Goal: Information Seeking & Learning: Find specific fact

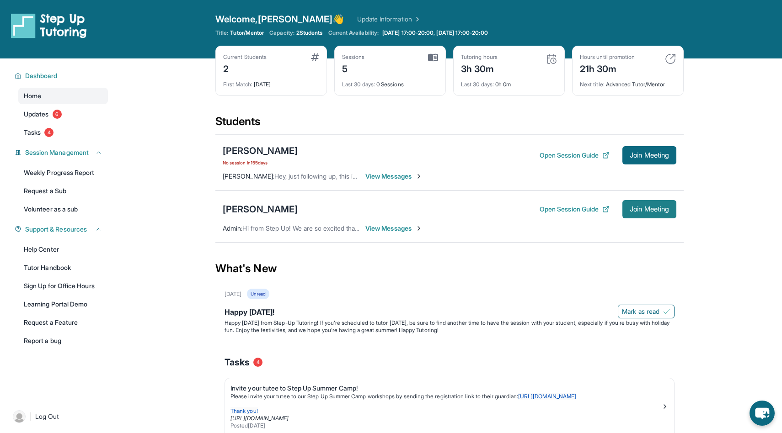
click at [650, 210] on span "Join Meeting" at bounding box center [648, 209] width 39 height 5
click at [276, 209] on div "[PERSON_NAME]" at bounding box center [260, 209] width 75 height 13
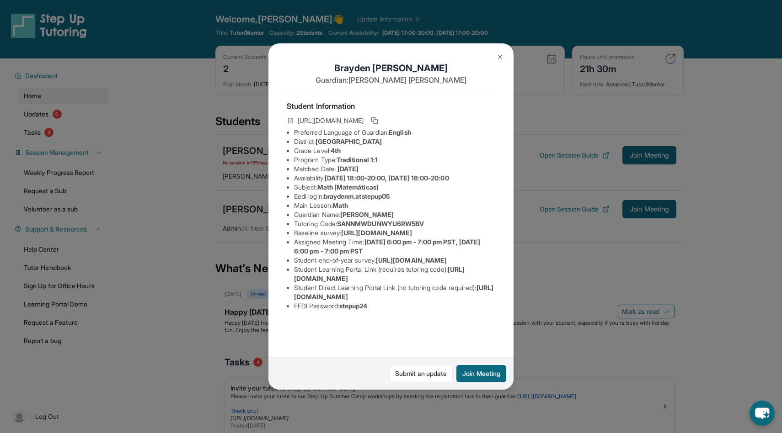
scroll to position [28, 0]
click at [399, 301] on span "https://student-portal.stepuptutoring.org/student/6RW5BV" at bounding box center [393, 292] width 199 height 17
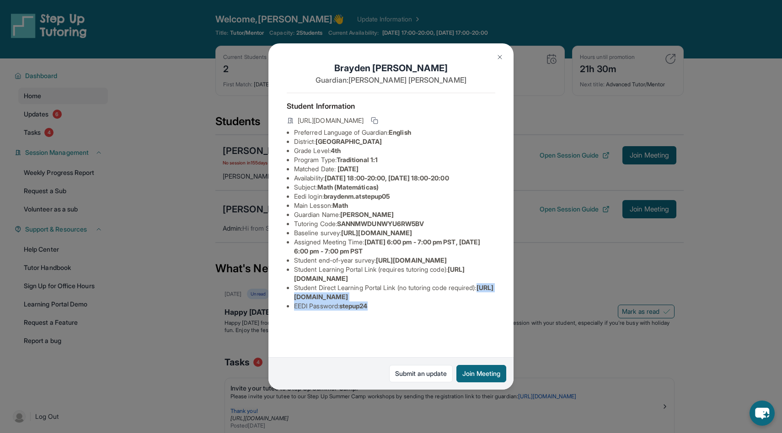
scroll to position [28, 128]
drag, startPoint x: 293, startPoint y: 333, endPoint x: 431, endPoint y: 335, distance: 138.5
click at [431, 335] on div "Brayden Mancilla Guardian: Casandra Mancilla Student Information https://studen…" at bounding box center [390, 216] width 245 height 346
copy span "https://student-portal.stepuptutoring.org/student/6RW5BV"
click at [501, 57] on img at bounding box center [499, 56] width 7 height 7
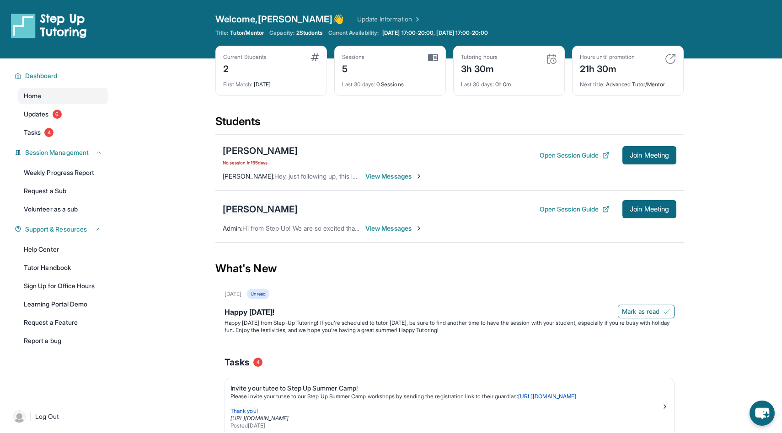
click at [283, 210] on div "[PERSON_NAME]" at bounding box center [260, 209] width 75 height 13
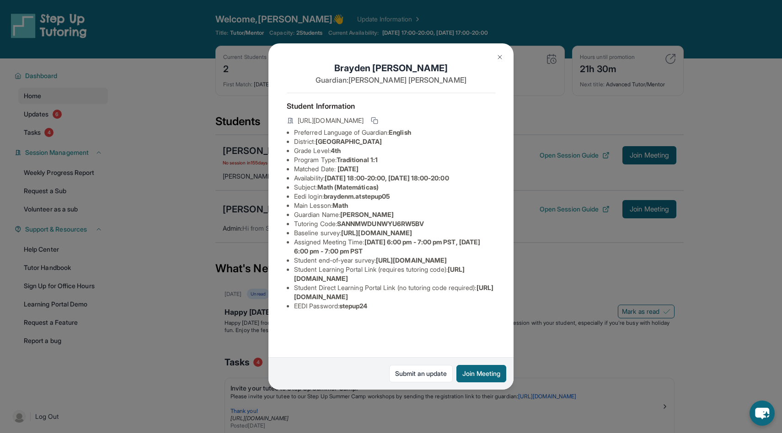
scroll to position [0, 0]
click at [378, 117] on icon at bounding box center [374, 120] width 7 height 7
click at [498, 59] on img at bounding box center [499, 56] width 7 height 7
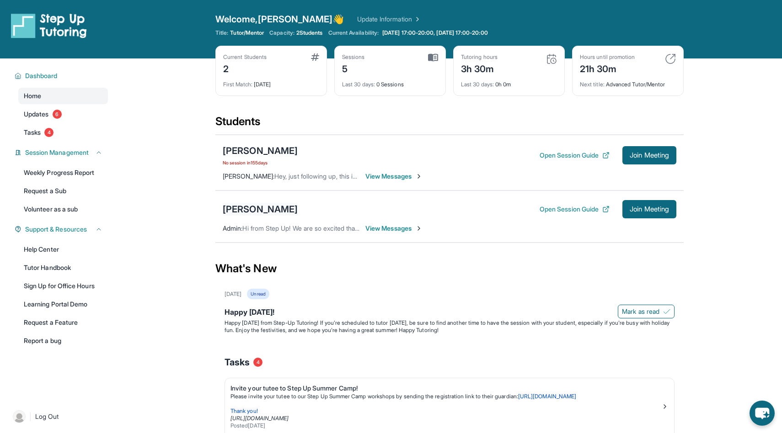
click at [279, 210] on div "[PERSON_NAME]" at bounding box center [260, 209] width 75 height 13
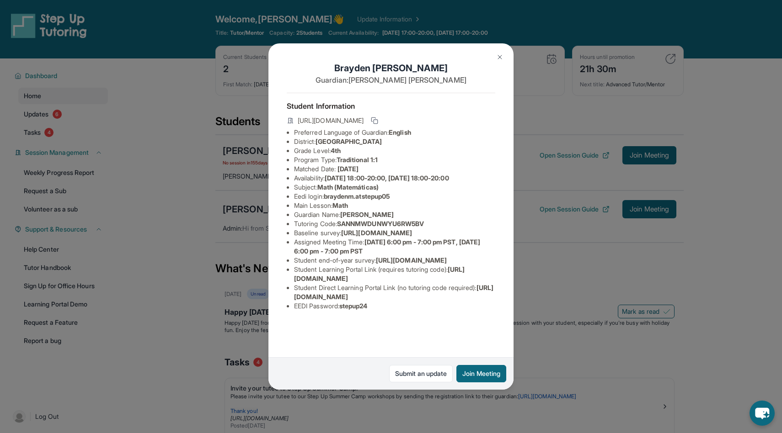
click at [500, 61] on button at bounding box center [499, 57] width 18 height 18
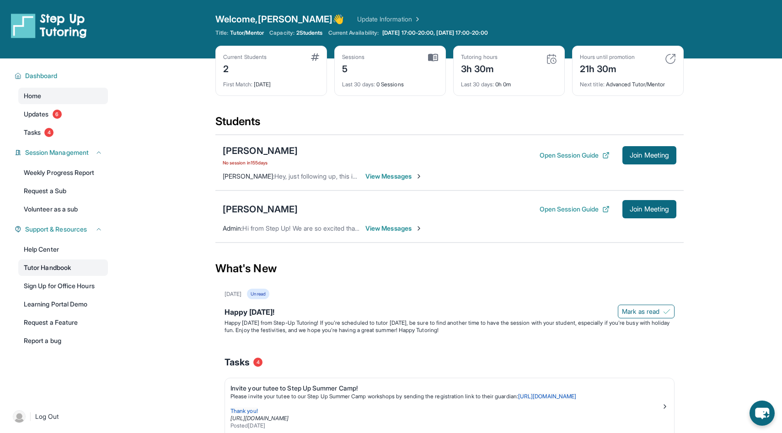
click at [97, 268] on link "Tutor Handbook" at bounding box center [63, 268] width 90 height 16
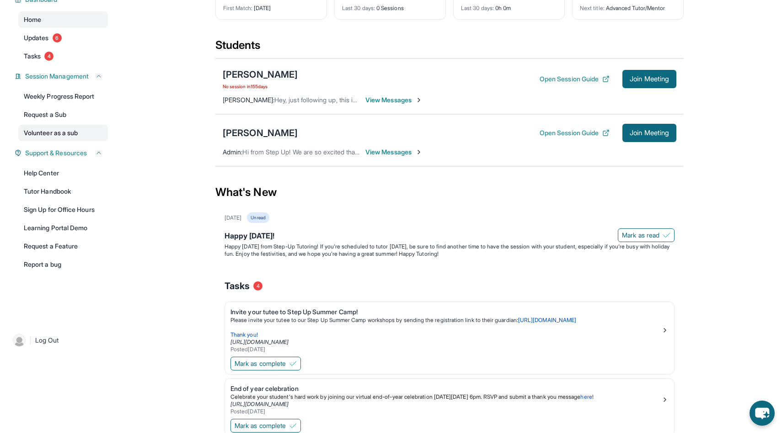
scroll to position [69, 0]
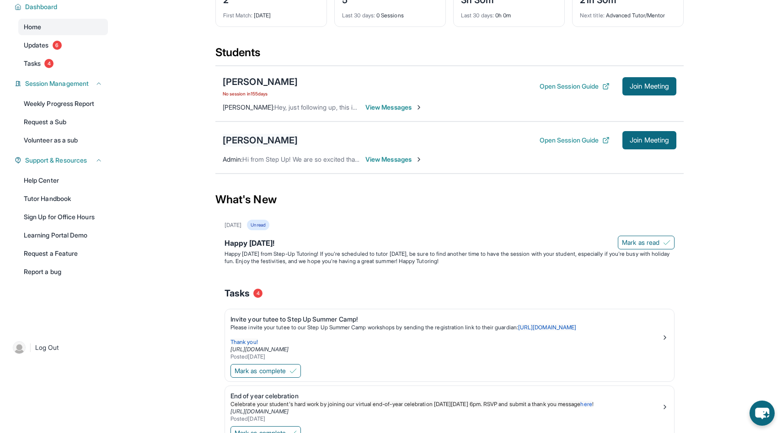
click at [236, 137] on div "[PERSON_NAME]" at bounding box center [260, 140] width 75 height 13
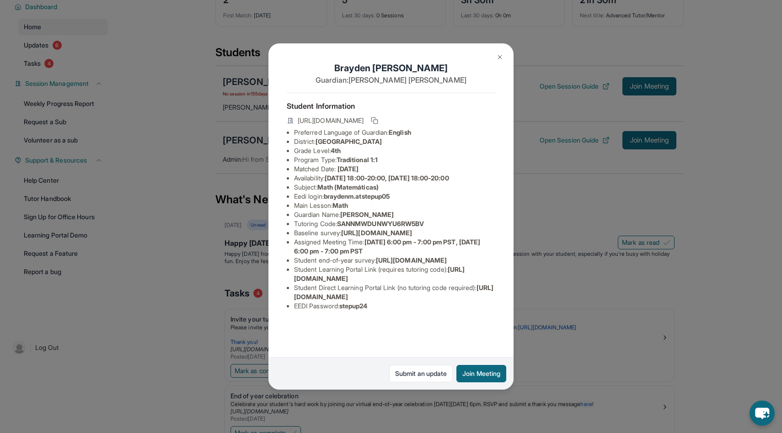
scroll to position [0, 330]
drag, startPoint x: 289, startPoint y: 241, endPoint x: 538, endPoint y: 263, distance: 250.6
click at [538, 263] on div "Brayden Mancilla Guardian: Casandra Mancilla Student Information https://studen…" at bounding box center [391, 216] width 782 height 433
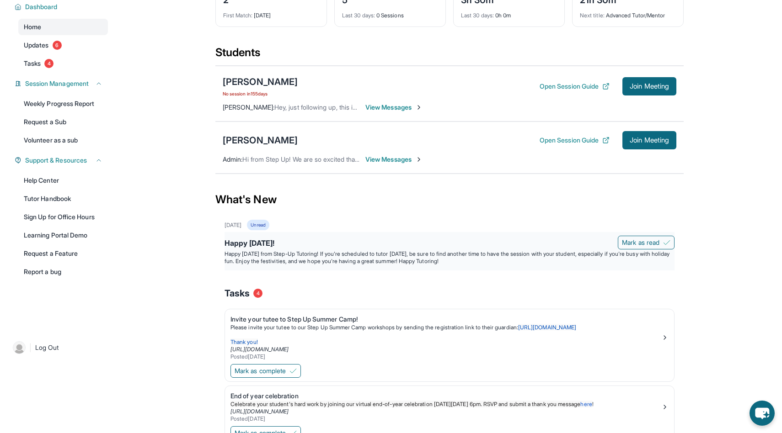
copy span "https://airtable.com/apprlfn8WjpjBUn2G/shrK0QR6AaNyG5psY?prefill_Type%20of%20Fo…"
click at [265, 136] on div "[PERSON_NAME]" at bounding box center [260, 140] width 75 height 13
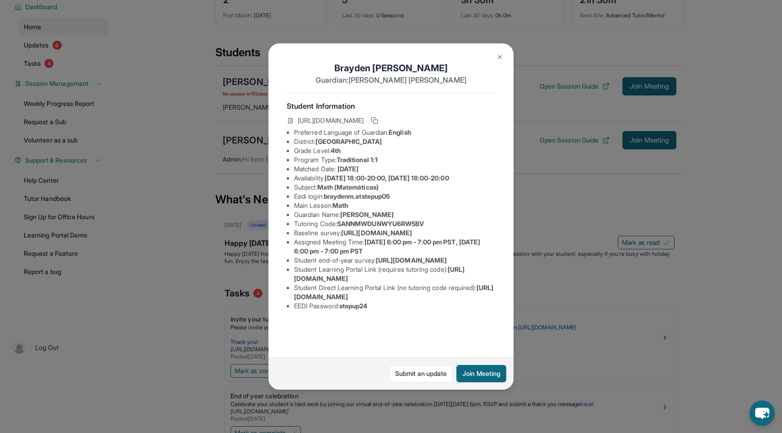
click at [350, 237] on span "https://airtable.com/apprlfn8WjpjBUn2G/shrK0QR6AaNyG5psY?prefill_Type%20of%20Fo…" at bounding box center [376, 233] width 71 height 8
copy li "Baseline survey : https://airtable.com/apprlfn8WjpjBUn2G/shrK0QR6AaNyG5psY?pref…"
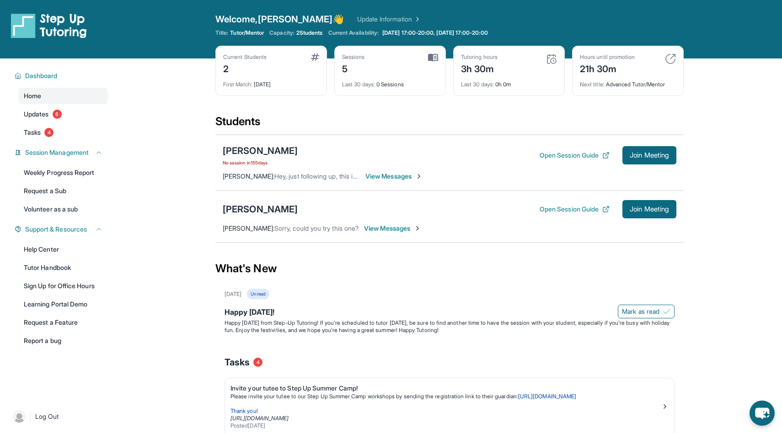
click at [249, 213] on div "[PERSON_NAME]" at bounding box center [260, 209] width 75 height 13
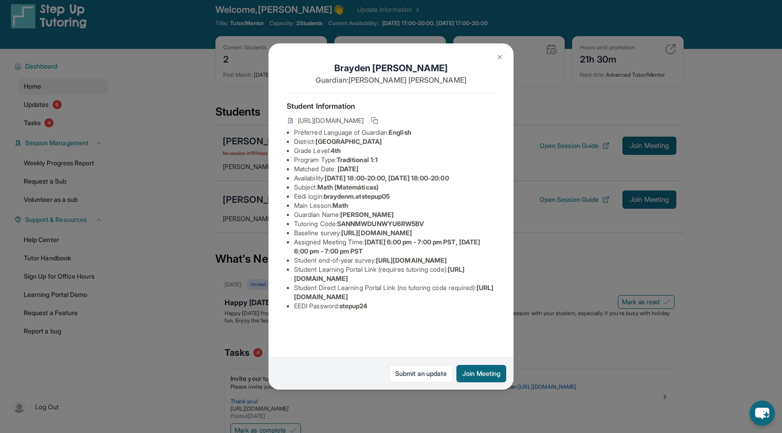
scroll to position [28, 0]
click at [501, 58] on img at bounding box center [499, 56] width 7 height 7
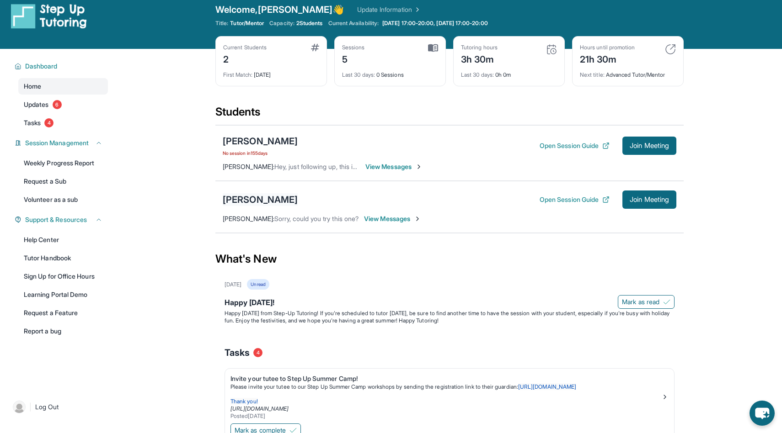
click at [271, 197] on div "[PERSON_NAME]" at bounding box center [260, 199] width 75 height 13
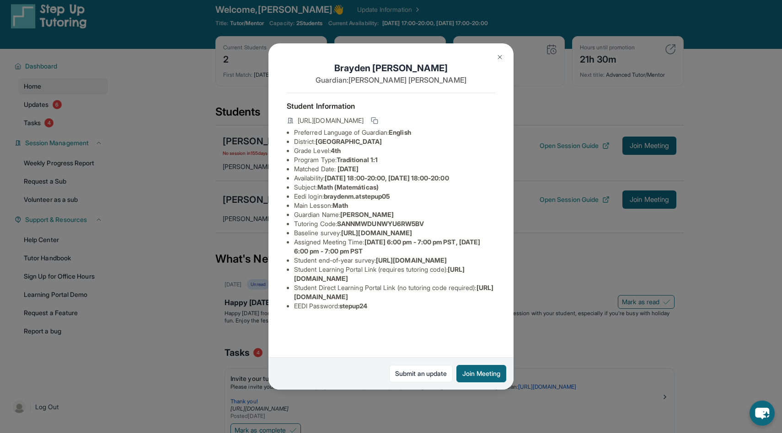
scroll to position [15, 0]
drag, startPoint x: 328, startPoint y: 182, endPoint x: 416, endPoint y: 181, distance: 88.2
click at [417, 192] on li "Eedi login : braydenm.atstepup05" at bounding box center [394, 196] width 201 height 9
copy span "braydenm.atstepup05"
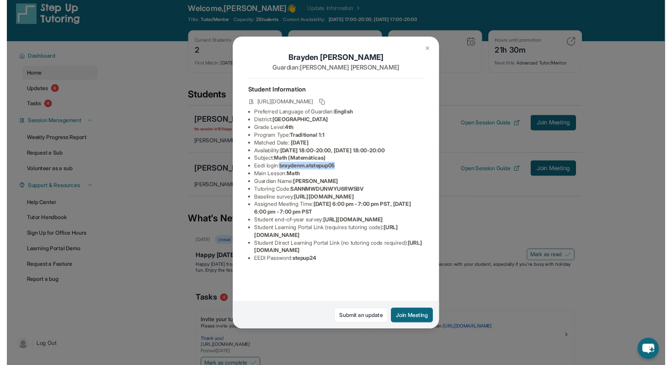
scroll to position [28, 0]
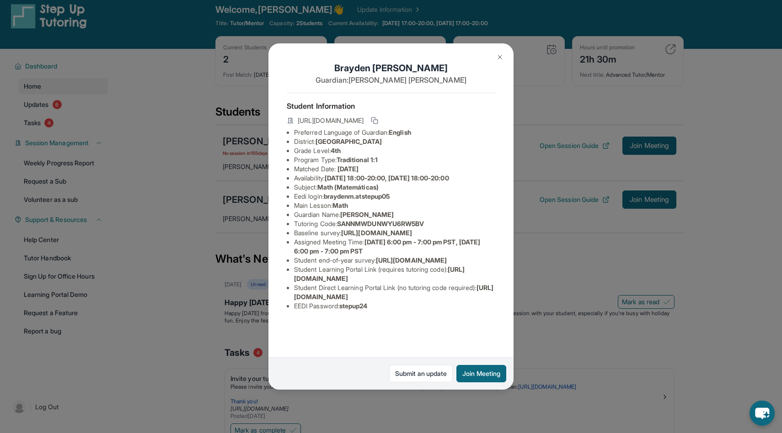
click at [358, 310] on span "stepup24" at bounding box center [353, 306] width 28 height 8
copy span "stepup24"
